Goal: Task Accomplishment & Management: Use online tool/utility

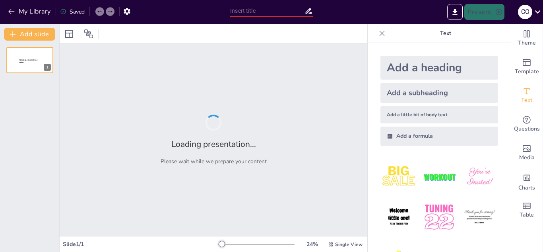
type input "Imported Final Capstone Assignment 6.1_ES_MCRP [PERSON_NAME].pptx"
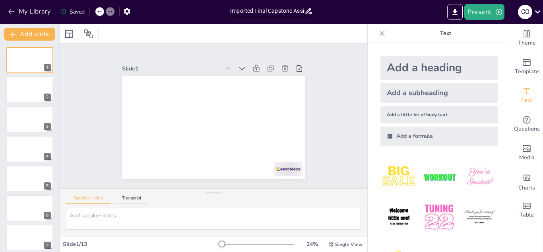
drag, startPoint x: 504, startPoint y: 65, endPoint x: 496, endPoint y: 120, distance: 55.6
click at [130, 198] on button "Transcript" at bounding box center [131, 199] width 35 height 9
click at [92, 193] on div "Speaker Notes Transcript" at bounding box center [214, 198] width 308 height 19
click at [90, 199] on button "Speaker Notes" at bounding box center [88, 199] width 45 height 9
click at [391, 179] on img at bounding box center [399, 176] width 37 height 37
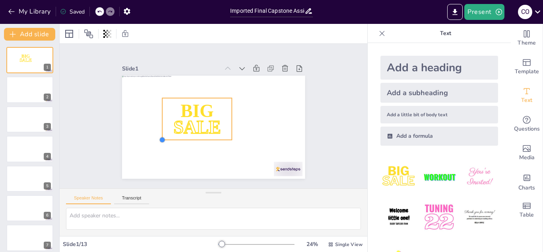
click at [159, 136] on div at bounding box center [162, 139] width 6 height 6
click at [208, 79] on icon at bounding box center [211, 82] width 7 height 8
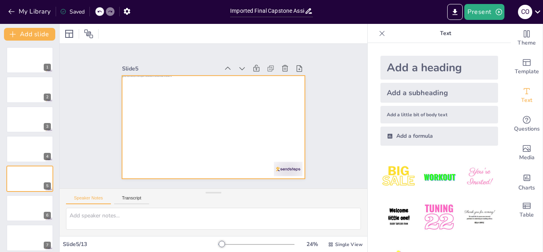
click at [0, 33] on div "Add slide 1 2 3 4 5 6 7 8 9 10 11 12 13" at bounding box center [30, 138] width 60 height 228
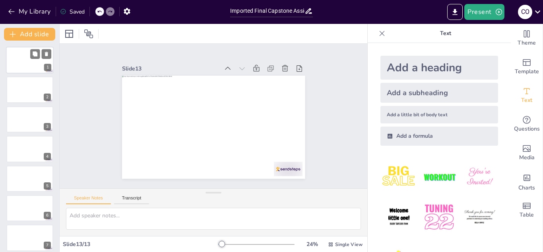
click at [32, 60] on div at bounding box center [30, 60] width 48 height 27
click at [22, 94] on div at bounding box center [30, 89] width 48 height 27
click at [19, 120] on div at bounding box center [30, 119] width 48 height 27
click at [19, 150] on div at bounding box center [30, 148] width 48 height 27
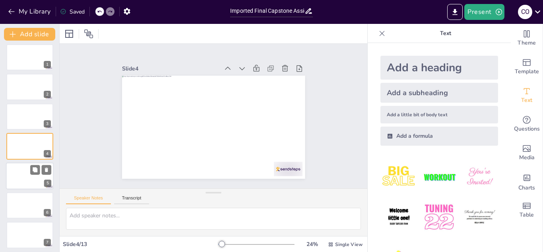
click at [18, 177] on div at bounding box center [30, 175] width 48 height 27
click at [20, 174] on div at bounding box center [30, 175] width 48 height 27
click at [29, 173] on div at bounding box center [30, 175] width 48 height 27
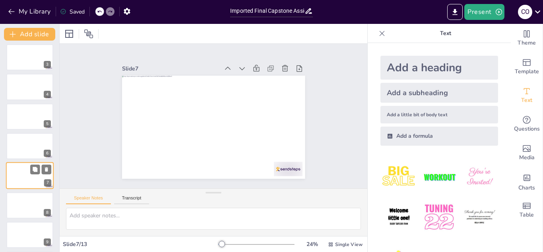
scroll to position [92, 0]
click at [21, 173] on div at bounding box center [30, 175] width 48 height 27
click at [24, 181] on div at bounding box center [30, 175] width 48 height 27
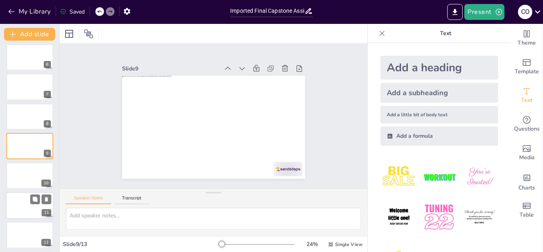
click at [21, 208] on div at bounding box center [30, 205] width 48 height 27
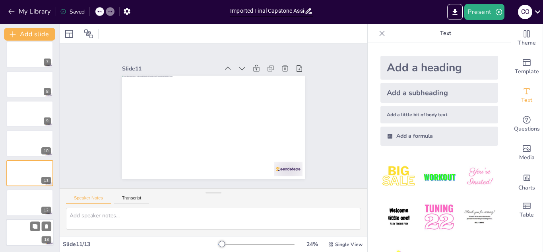
click at [24, 228] on div at bounding box center [30, 232] width 48 height 27
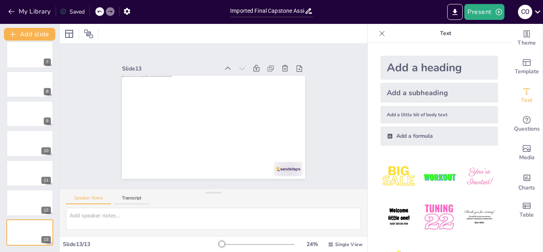
drag, startPoint x: 503, startPoint y: 90, endPoint x: 497, endPoint y: 136, distance: 46.1
drag, startPoint x: 497, startPoint y: 134, endPoint x: 491, endPoint y: 184, distance: 50.1
click at [491, 184] on div "Add a heading Add a subheading Add a little bit of body text Add a formula" at bounding box center [439, 147] width 143 height 209
click at [75, 11] on div "Saved" at bounding box center [72, 12] width 25 height 8
click at [78, 11] on div "Saved" at bounding box center [72, 12] width 25 height 8
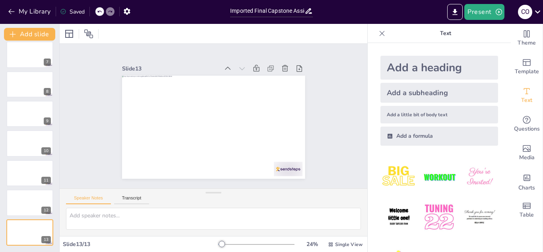
click at [78, 11] on div "Saved" at bounding box center [72, 12] width 25 height 8
click at [35, 9] on button "My Library" at bounding box center [30, 11] width 48 height 13
